Goal: Task Accomplishment & Management: Manage account settings

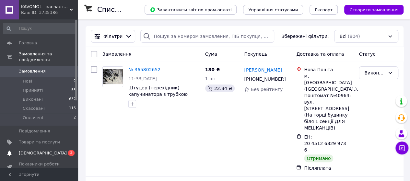
click at [33, 150] on link "[DEMOGRAPHIC_DATA] 0 2" at bounding box center [40, 153] width 80 height 11
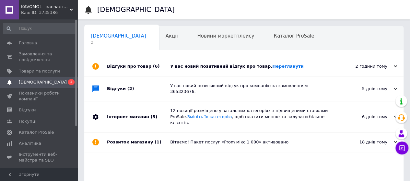
scroll to position [0, 2]
click at [272, 68] on link "Переглянути" at bounding box center [287, 66] width 31 height 5
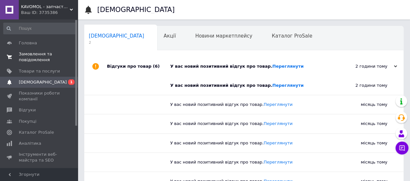
click at [23, 53] on span "Замовлення та повідомлення" at bounding box center [39, 57] width 41 height 12
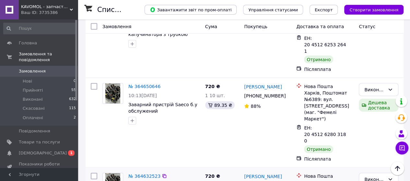
scroll to position [519, 0]
